Goal: Information Seeking & Learning: Learn about a topic

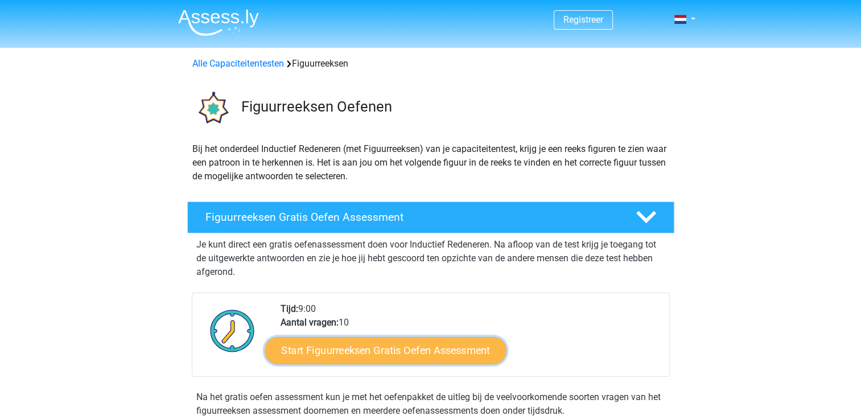
click at [414, 348] on link "Start Figuurreeksen Gratis Oefen Assessment" at bounding box center [385, 349] width 241 height 27
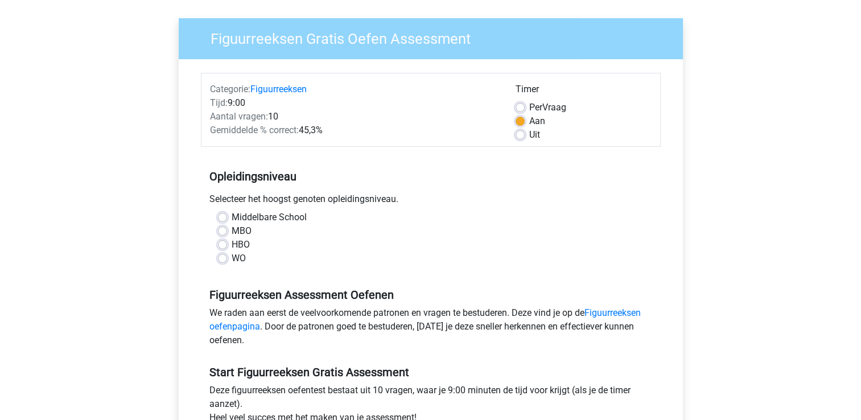
scroll to position [76, 0]
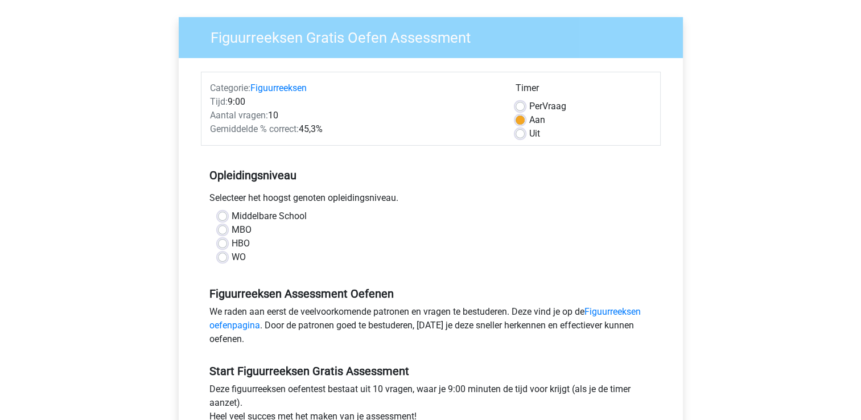
click at [232, 213] on label "Middelbare School" at bounding box center [269, 216] width 75 height 14
click at [223, 213] on input "Middelbare School" at bounding box center [222, 214] width 9 height 11
radio input "true"
click at [232, 233] on label "MBO" at bounding box center [242, 230] width 20 height 14
click at [221, 233] on input "MBO" at bounding box center [222, 228] width 9 height 11
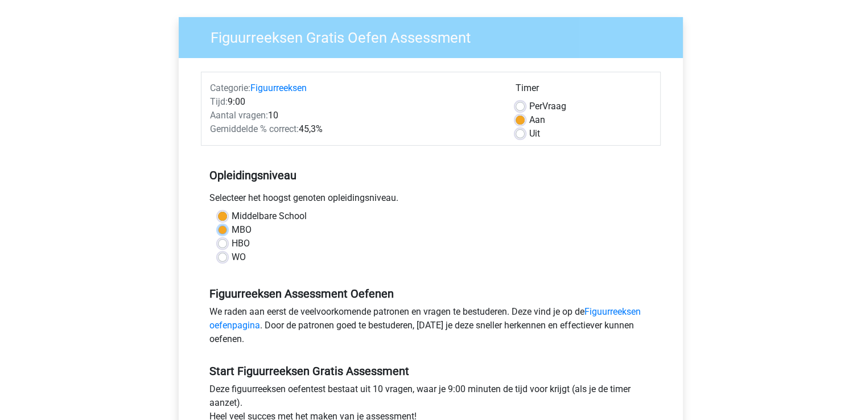
radio input "true"
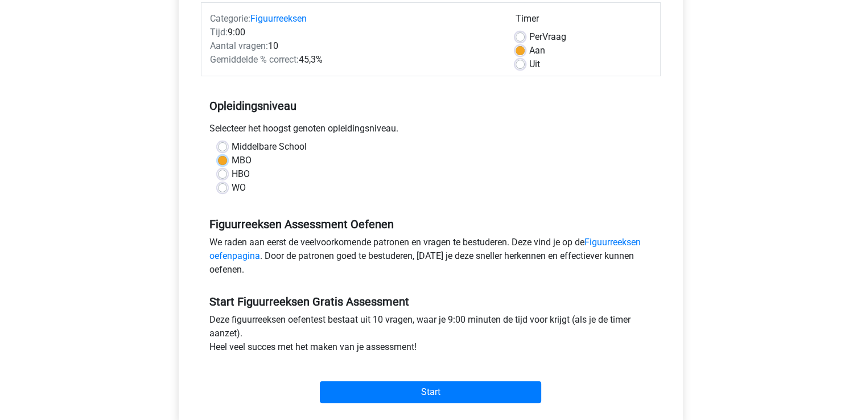
scroll to position [147, 0]
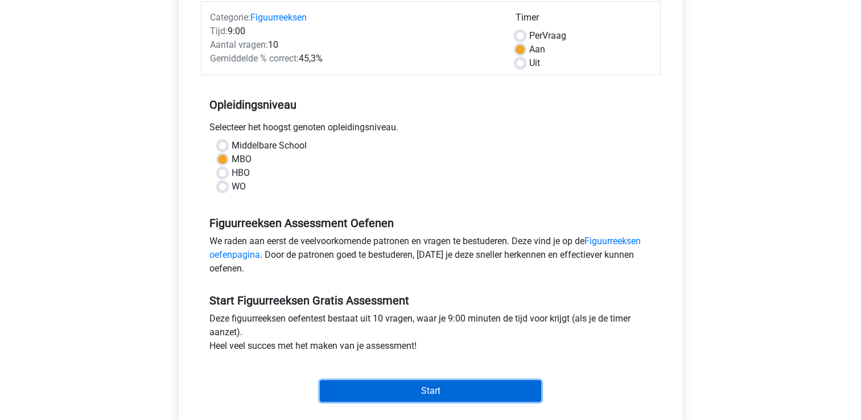
click at [437, 392] on input "Start" at bounding box center [430, 391] width 221 height 22
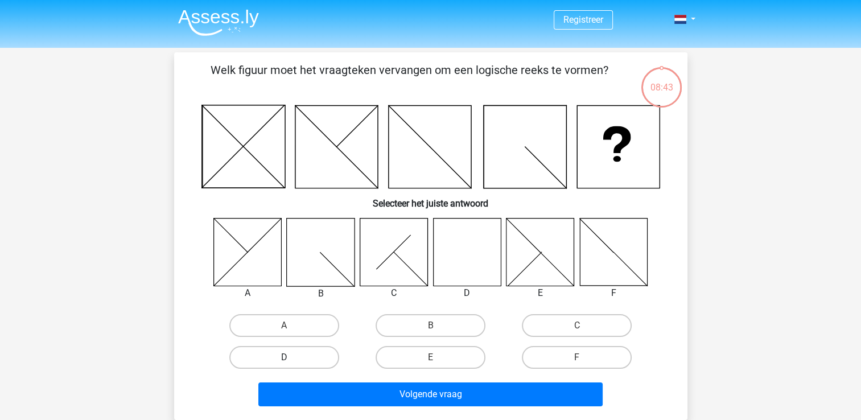
click at [274, 358] on label "D" at bounding box center [284, 357] width 110 height 23
click at [284, 358] on input "D" at bounding box center [287, 360] width 7 height 7
radio input "true"
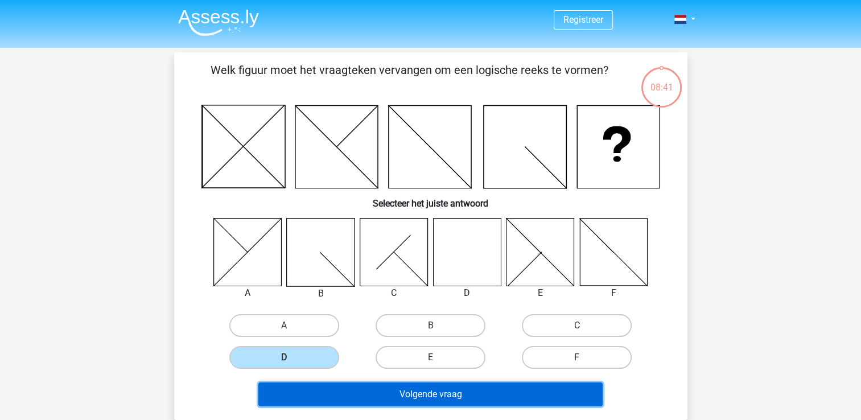
click at [392, 396] on button "Volgende vraag" at bounding box center [430, 394] width 344 height 24
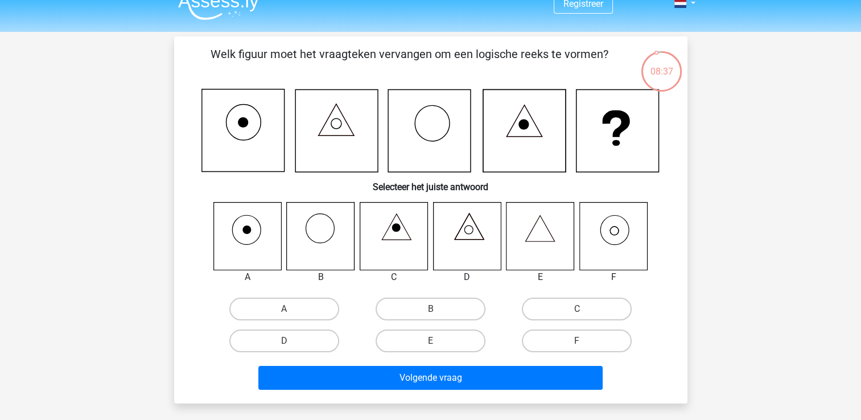
scroll to position [17, 0]
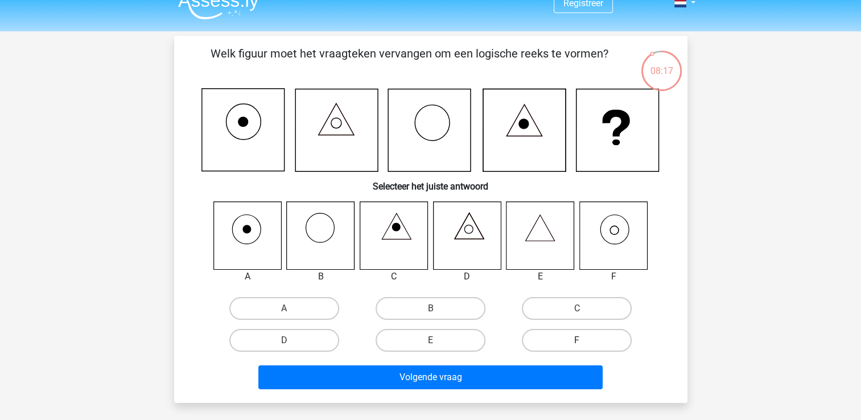
click at [560, 334] on label "F" at bounding box center [577, 340] width 110 height 23
click at [577, 340] on input "F" at bounding box center [580, 343] width 7 height 7
radio input "true"
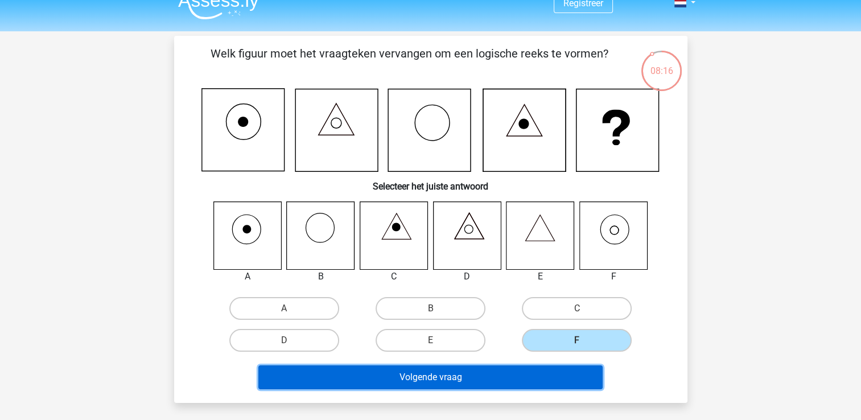
click at [482, 371] on button "Volgende vraag" at bounding box center [430, 377] width 344 height 24
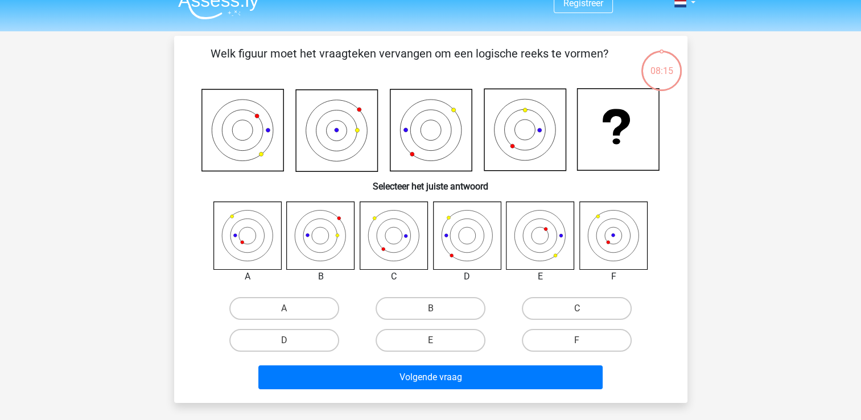
scroll to position [52, 0]
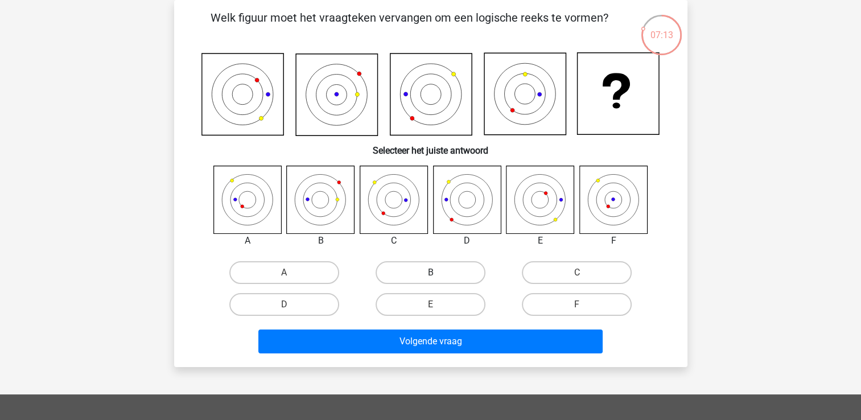
click at [460, 268] on label "B" at bounding box center [431, 272] width 110 height 23
click at [438, 273] on input "B" at bounding box center [433, 276] width 7 height 7
radio input "true"
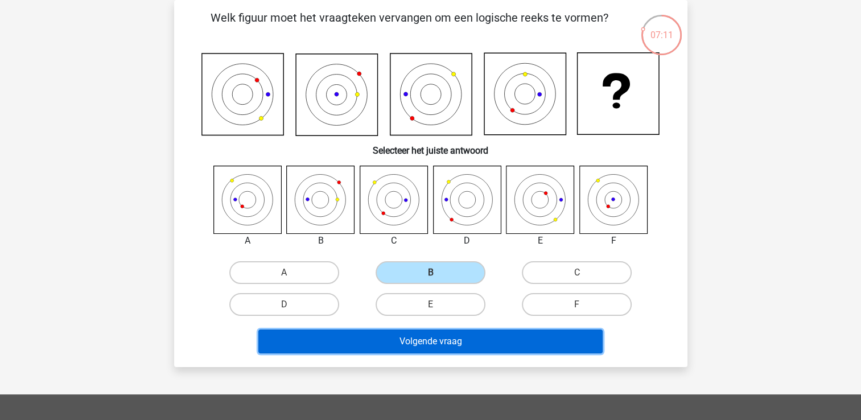
click at [446, 340] on button "Volgende vraag" at bounding box center [430, 342] width 344 height 24
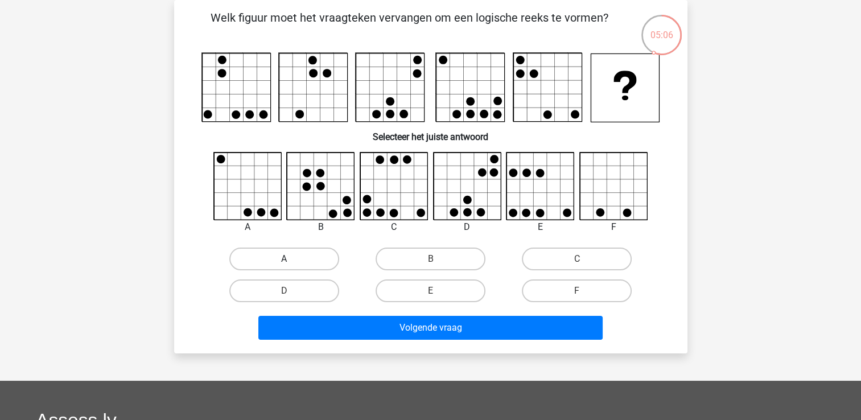
click at [270, 254] on label "A" at bounding box center [284, 259] width 110 height 23
click at [284, 259] on input "A" at bounding box center [287, 262] width 7 height 7
radio input "true"
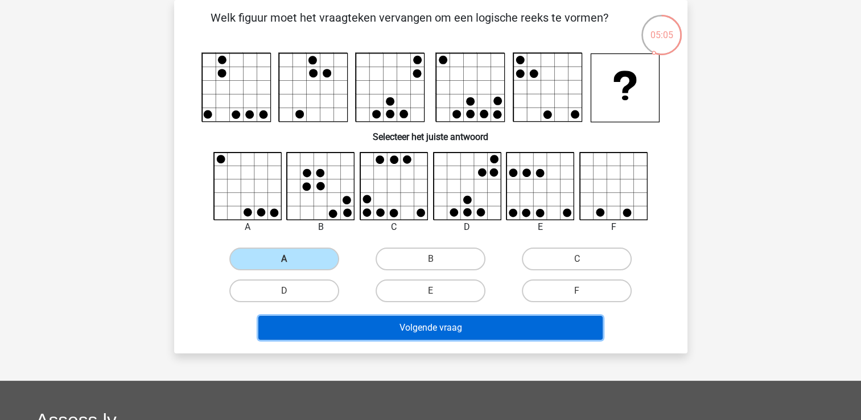
click at [382, 322] on button "Volgende vraag" at bounding box center [430, 328] width 344 height 24
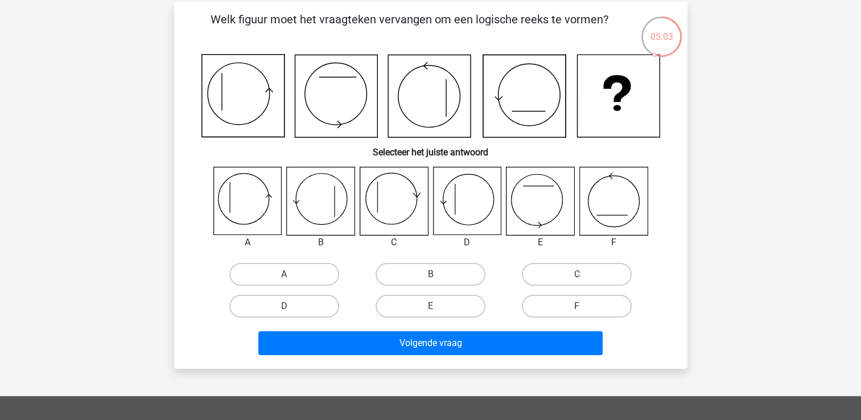
scroll to position [48, 0]
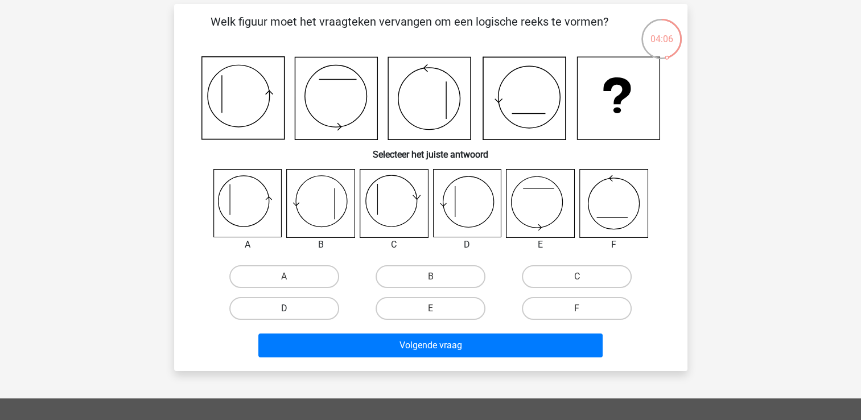
click at [303, 302] on label "D" at bounding box center [284, 308] width 110 height 23
click at [291, 308] on input "D" at bounding box center [287, 311] width 7 height 7
radio input "true"
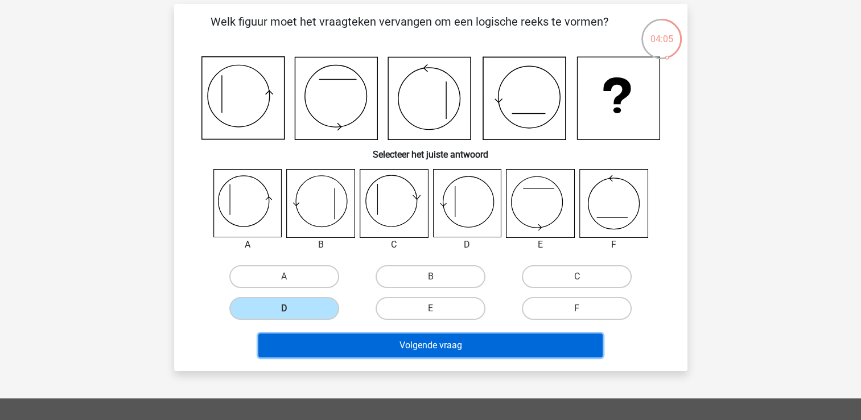
click at [377, 339] on button "Volgende vraag" at bounding box center [430, 346] width 344 height 24
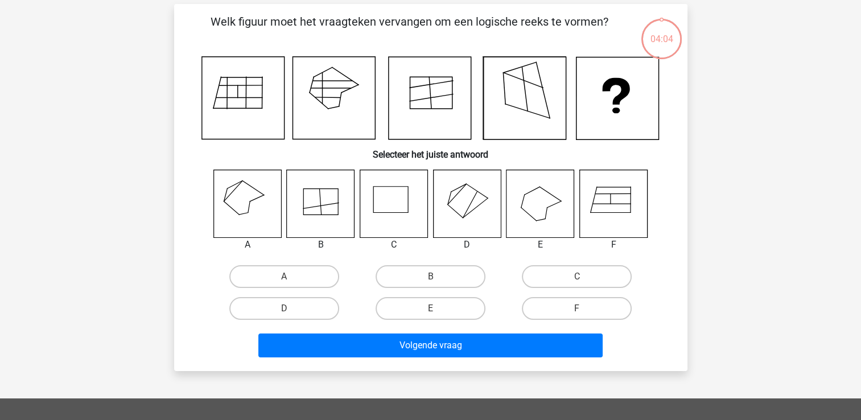
scroll to position [52, 0]
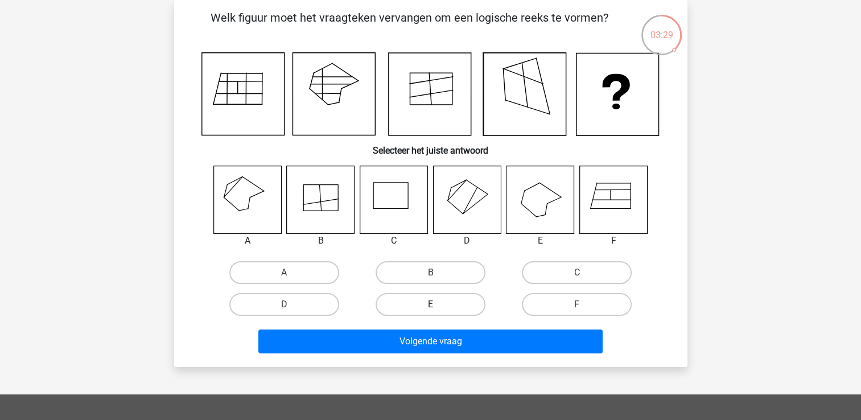
click at [445, 301] on label "E" at bounding box center [431, 304] width 110 height 23
click at [438, 305] on input "E" at bounding box center [433, 308] width 7 height 7
radio input "true"
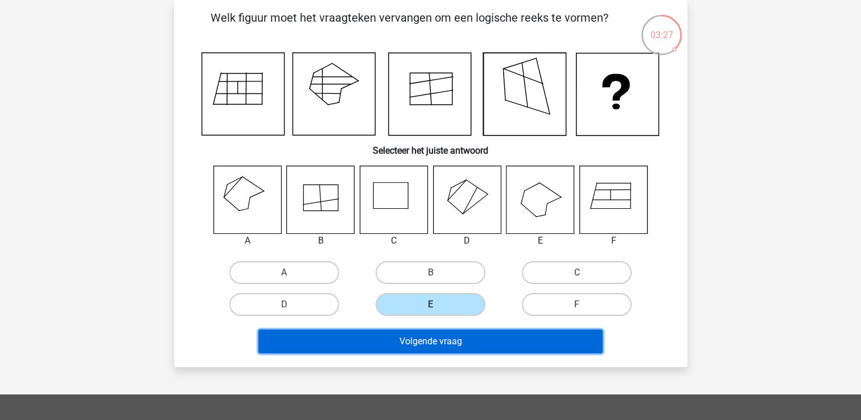
click at [434, 338] on button "Volgende vraag" at bounding box center [430, 342] width 344 height 24
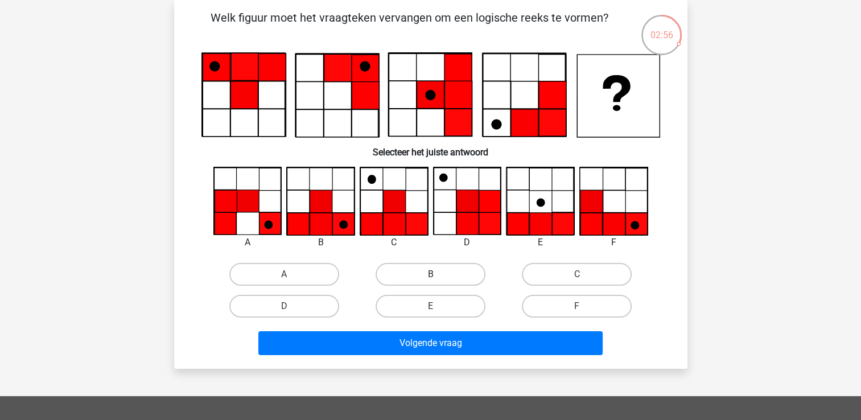
click at [450, 273] on label "B" at bounding box center [431, 274] width 110 height 23
click at [438, 274] on input "B" at bounding box center [433, 277] width 7 height 7
radio input "true"
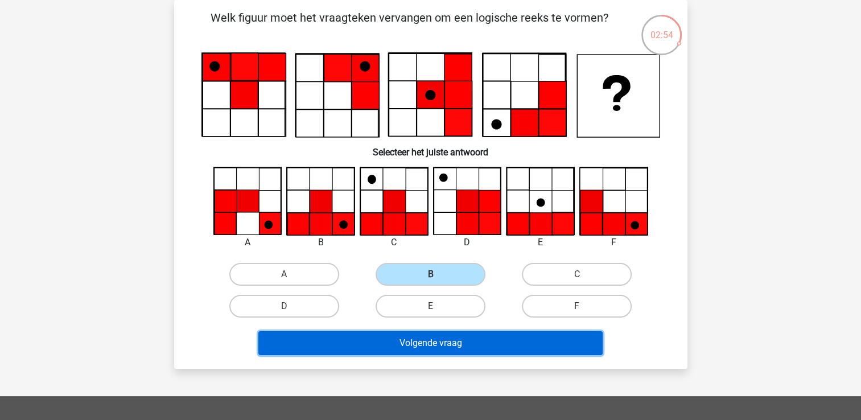
click at [433, 340] on button "Volgende vraag" at bounding box center [430, 343] width 344 height 24
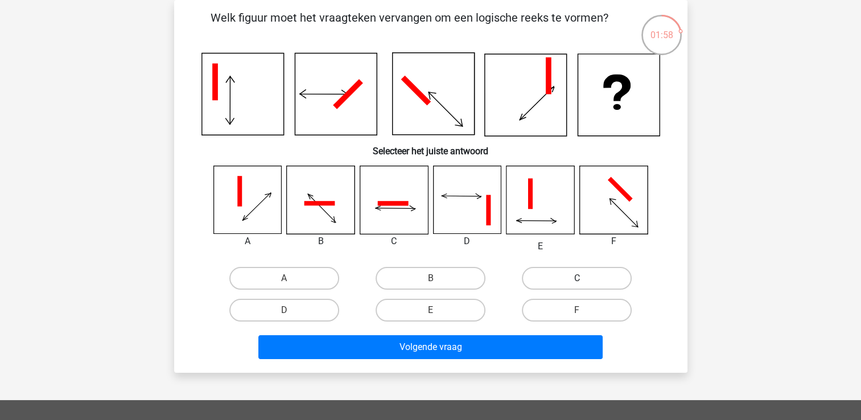
click at [541, 272] on label "C" at bounding box center [577, 278] width 110 height 23
click at [577, 278] on input "C" at bounding box center [580, 281] width 7 height 7
radio input "true"
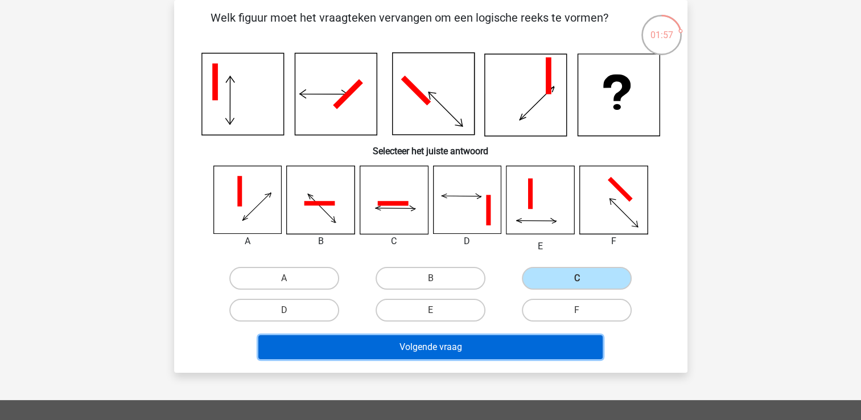
click at [491, 345] on button "Volgende vraag" at bounding box center [430, 347] width 344 height 24
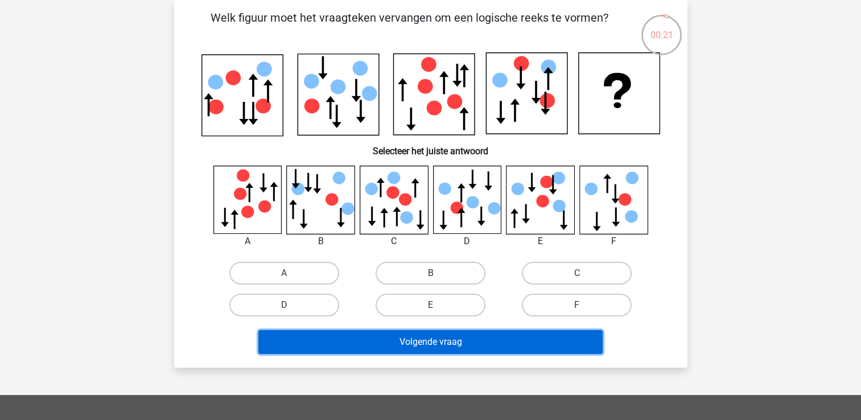
click at [491, 345] on button "Volgende vraag" at bounding box center [430, 342] width 344 height 24
click at [478, 342] on button "Volgende vraag" at bounding box center [430, 342] width 344 height 24
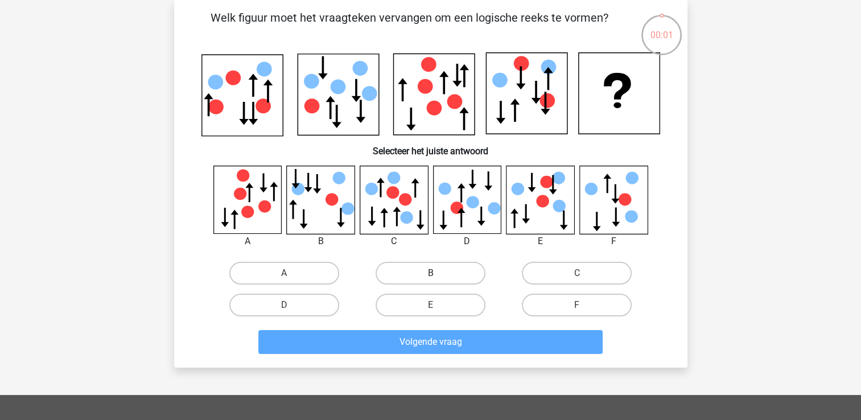
click at [452, 270] on label "B" at bounding box center [431, 273] width 110 height 23
click at [438, 273] on input "B" at bounding box center [433, 276] width 7 height 7
radio input "true"
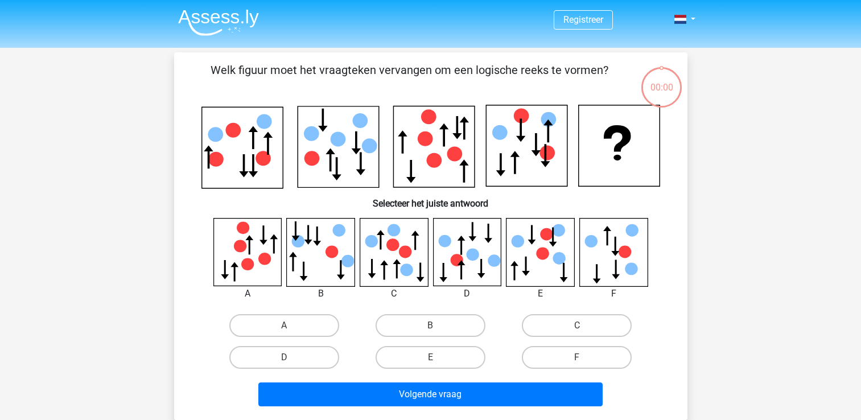
scroll to position [52, 0]
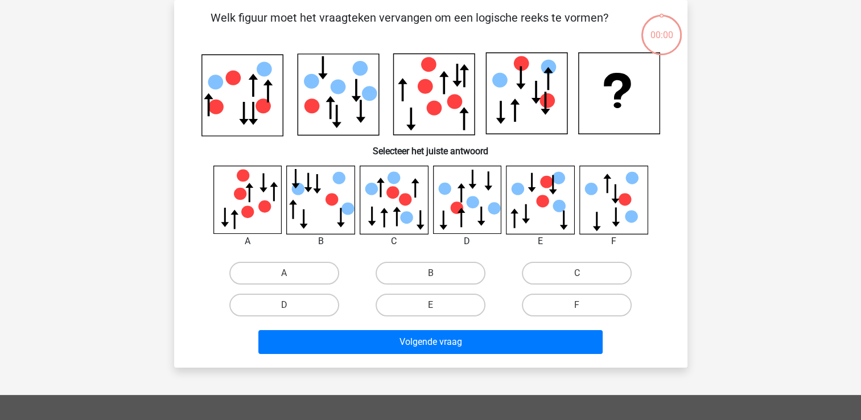
click at [417, 336] on button "Volgende vraag" at bounding box center [430, 342] width 344 height 24
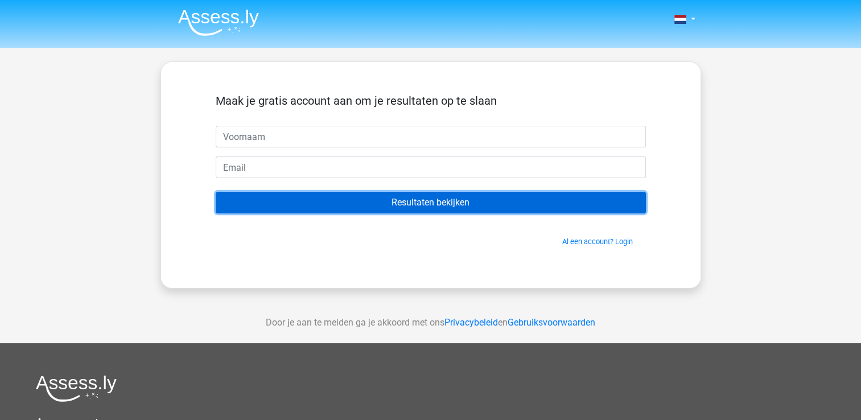
click at [415, 204] on input "Resultaten bekijken" at bounding box center [431, 203] width 430 height 22
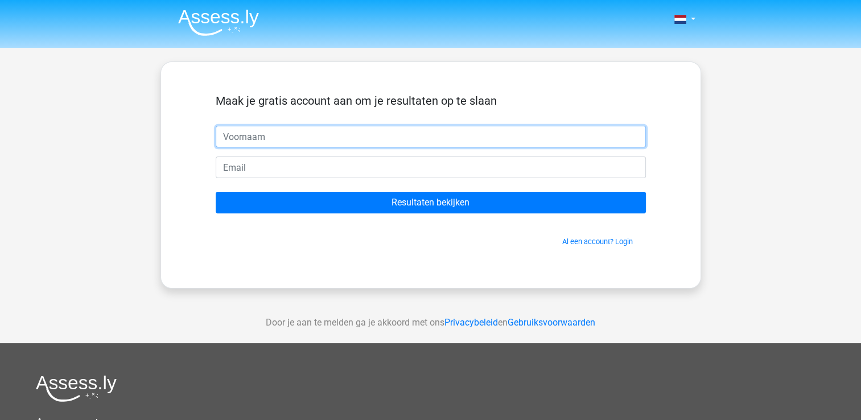
click at [253, 137] on input "text" at bounding box center [431, 137] width 430 height 22
type input "Tinneke"
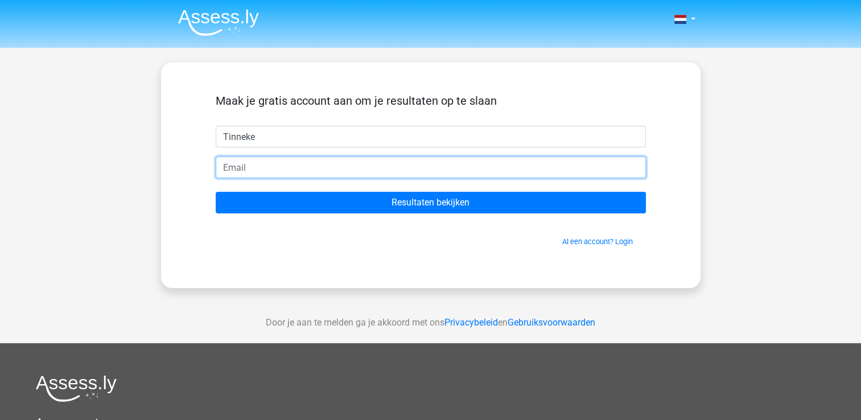
click at [241, 170] on input "email" at bounding box center [431, 168] width 430 height 22
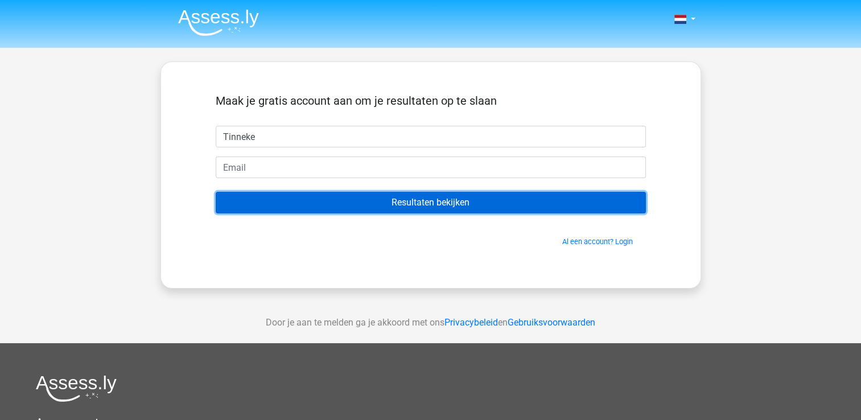
click at [524, 201] on input "Resultaten bekijken" at bounding box center [431, 203] width 430 height 22
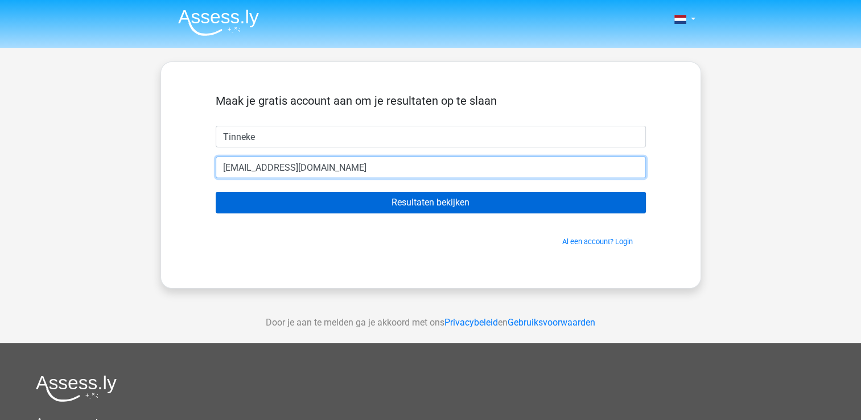
type input "[EMAIL_ADDRESS][DOMAIN_NAME]"
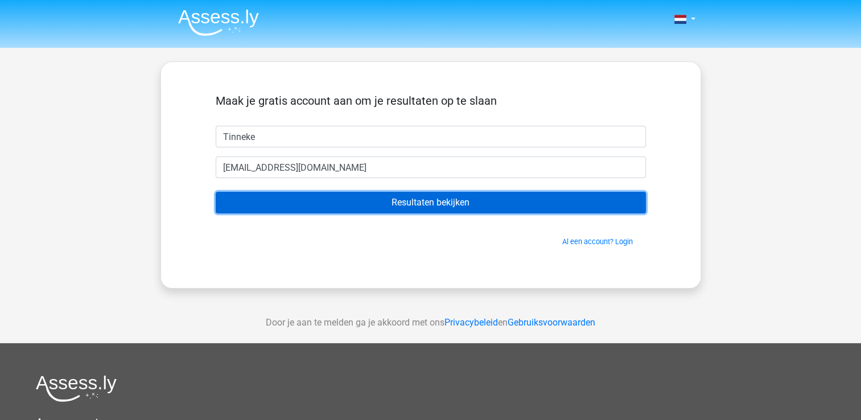
click at [414, 201] on input "Resultaten bekijken" at bounding box center [431, 203] width 430 height 22
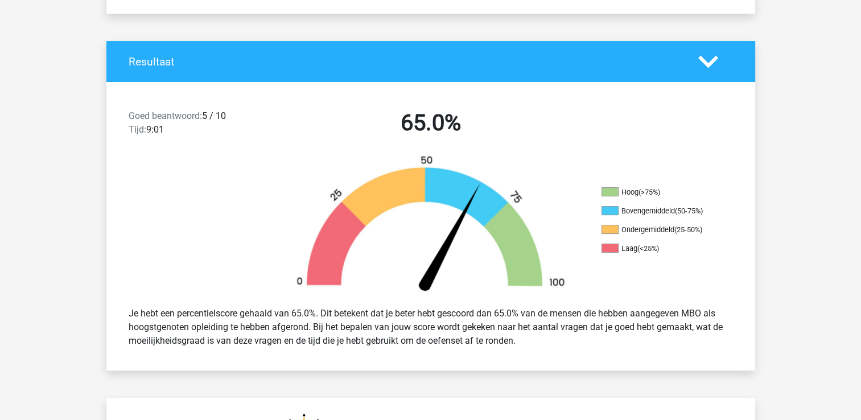
scroll to position [207, 0]
click at [414, 201] on img at bounding box center [430, 226] width 307 height 143
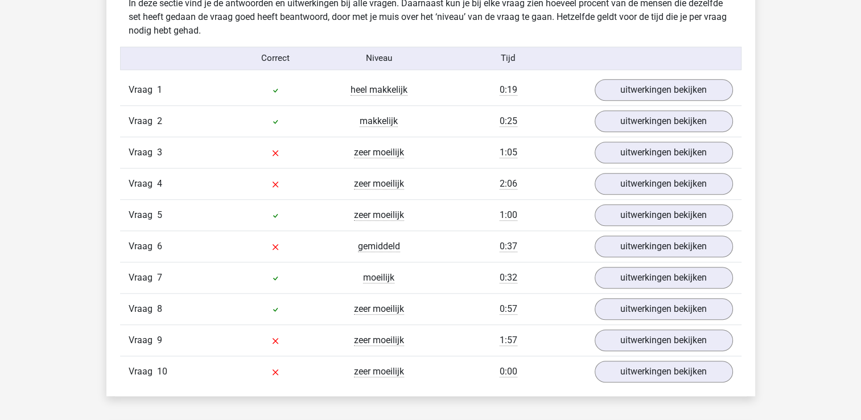
scroll to position [904, 0]
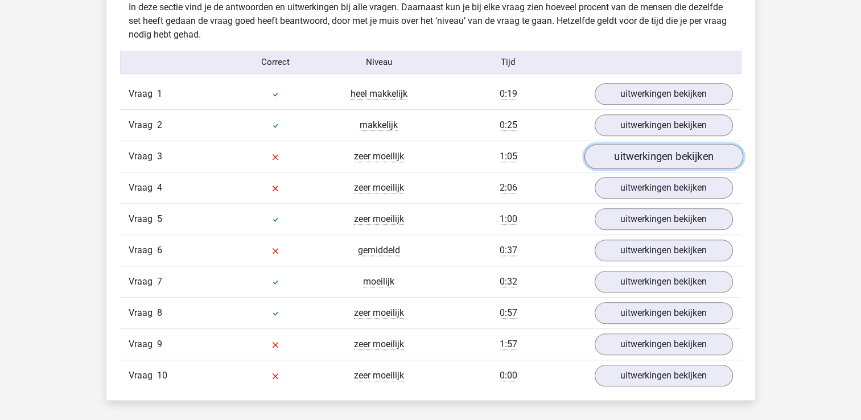
click at [633, 153] on link "uitwerkingen bekijken" at bounding box center [663, 156] width 159 height 25
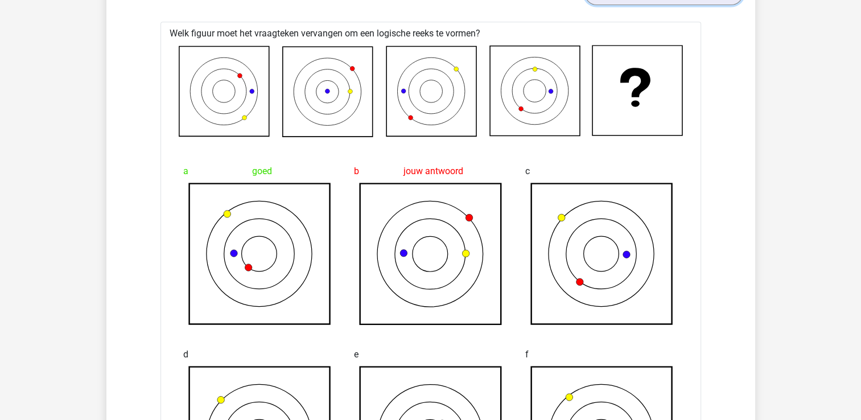
scroll to position [1068, 0]
click at [633, 153] on div "c" at bounding box center [601, 241] width 171 height 183
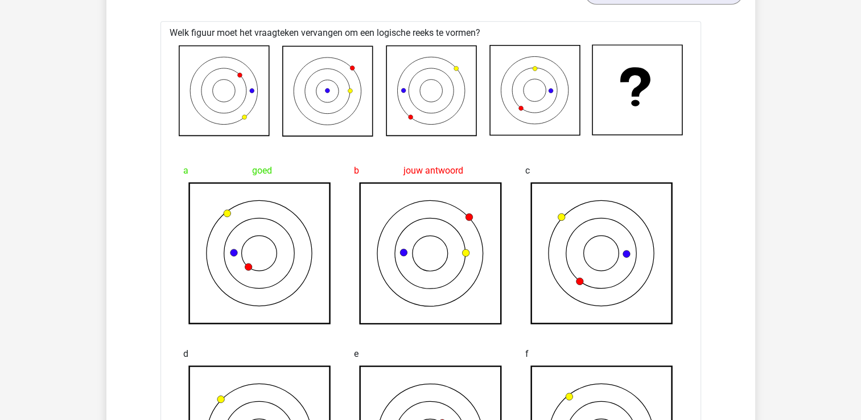
click at [633, 153] on div "c" at bounding box center [601, 241] width 171 height 183
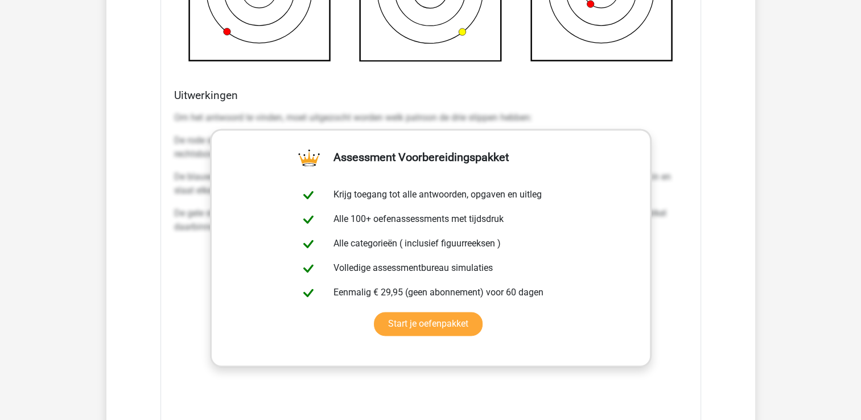
scroll to position [1515, 0]
click at [636, 77] on div "Welk figuur moet het vraagteken vervangen om een logische reeks te vormen? a go…" at bounding box center [431, 36] width 541 height 925
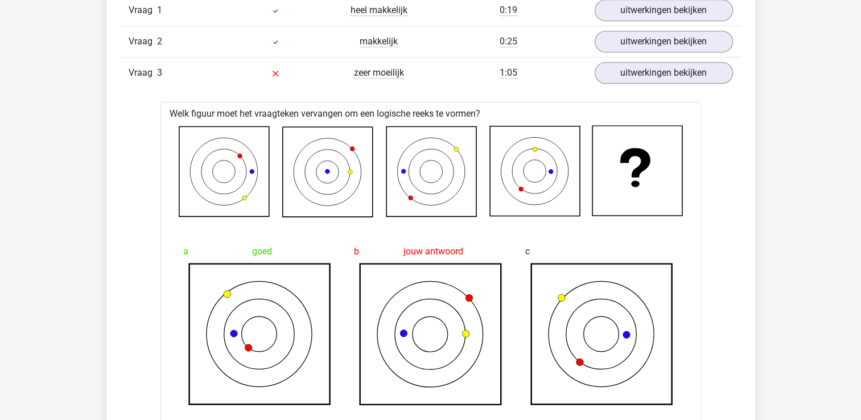
scroll to position [980, 0]
